Goal: Information Seeking & Learning: Learn about a topic

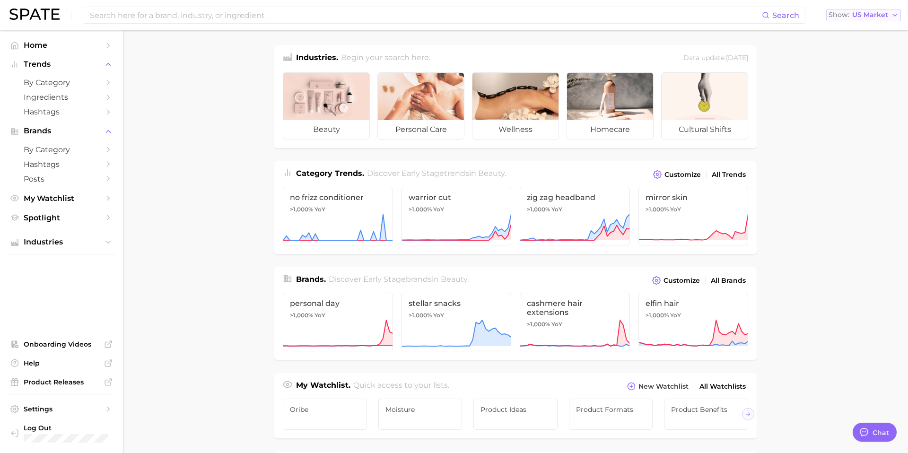
click at [882, 16] on span "US Market" at bounding box center [870, 14] width 36 height 5
click at [852, 261] on main "Industries. Begin your search here. Data update: [DATE] beauty personal care we…" at bounding box center [515, 399] width 785 height 738
click at [866, 14] on span "US Market" at bounding box center [870, 14] width 36 height 5
click at [855, 84] on span "[GEOGRAPHIC_DATA]" at bounding box center [866, 82] width 73 height 8
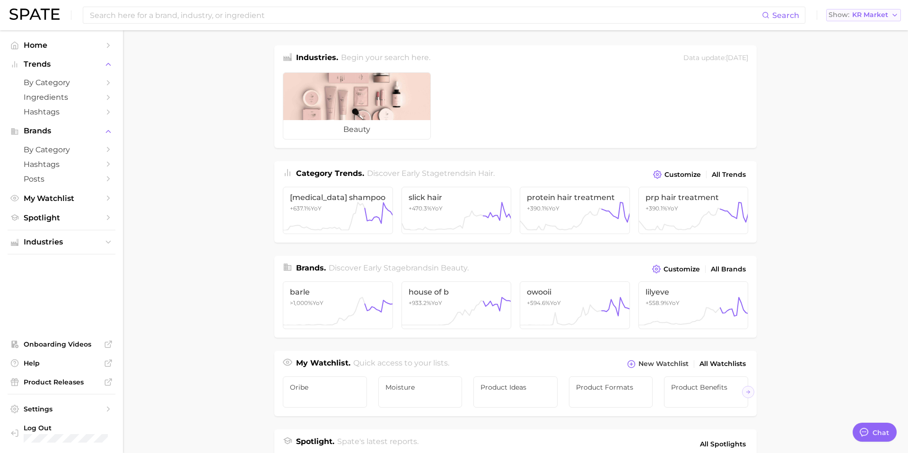
click at [867, 14] on span "KR Market" at bounding box center [870, 14] width 36 height 5
click at [859, 85] on span "[GEOGRAPHIC_DATA]" at bounding box center [866, 82] width 73 height 8
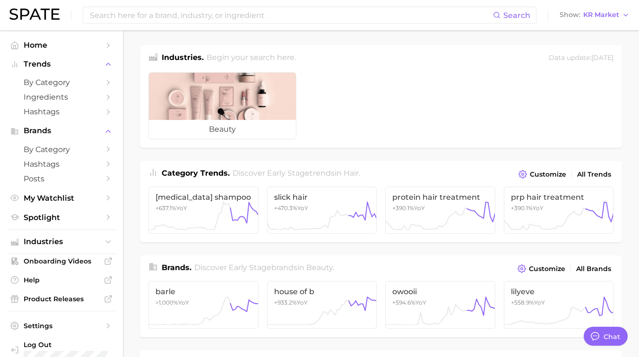
type textarea "x"
